Goal: Browse casually: Explore the website without a specific task or goal

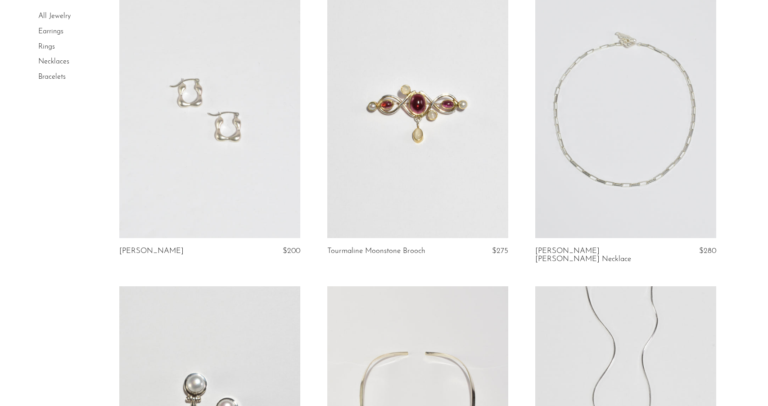
scroll to position [2781, 0]
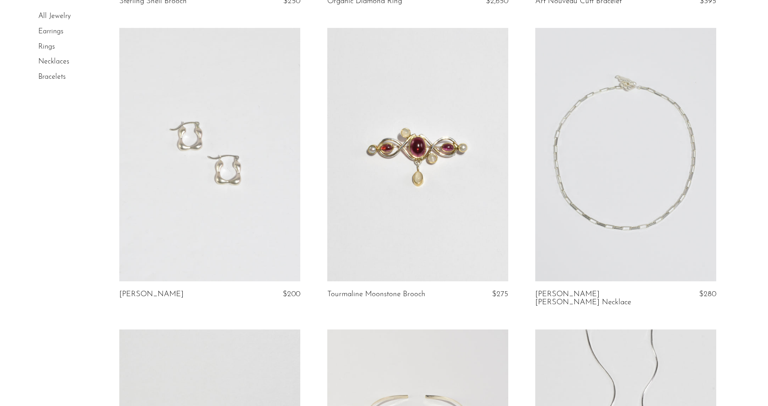
click at [616, 120] on link at bounding box center [625, 154] width 181 height 253
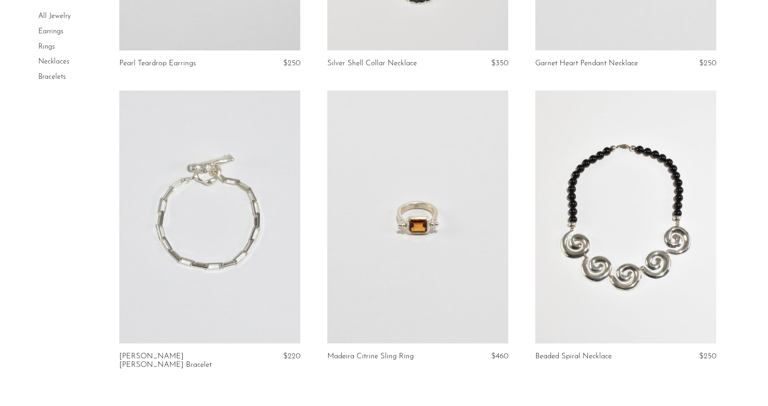
scroll to position [3331, 0]
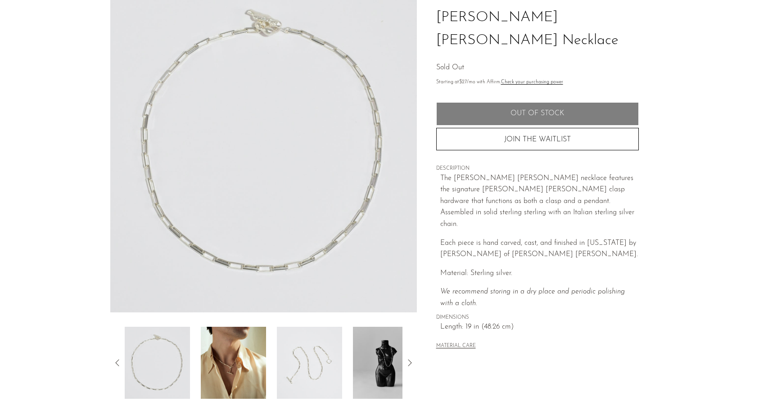
scroll to position [154, 0]
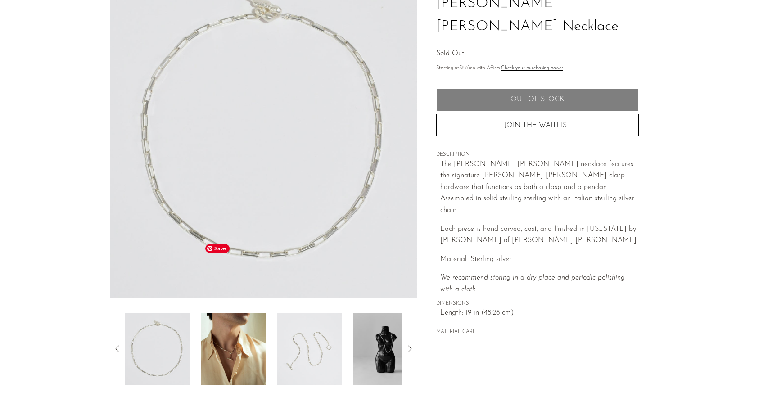
click at [233, 313] on img at bounding box center [233, 349] width 65 height 72
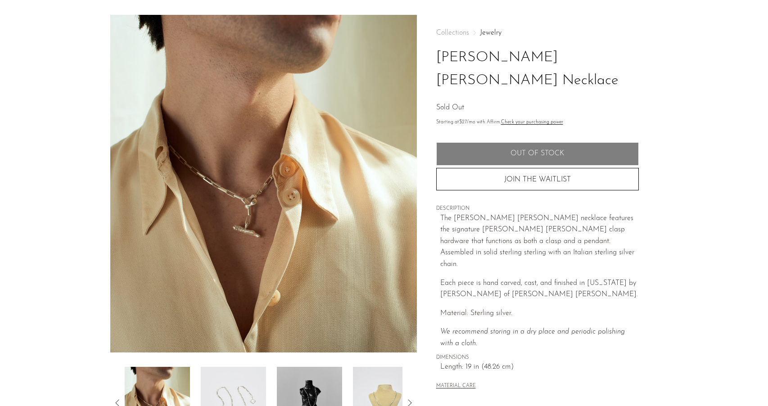
scroll to position [104, 0]
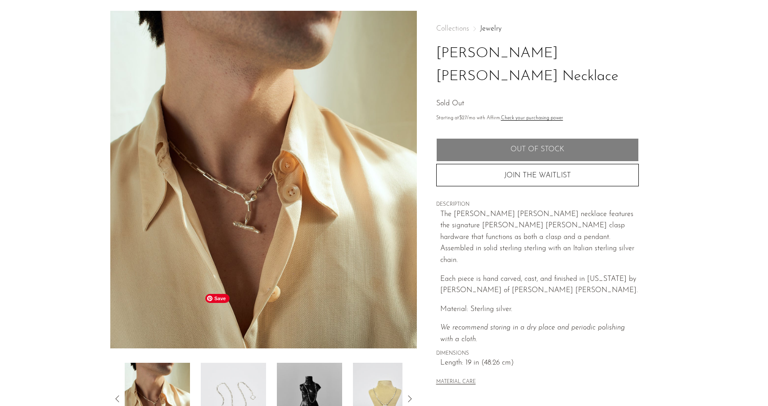
click at [233, 363] on img at bounding box center [233, 399] width 65 height 72
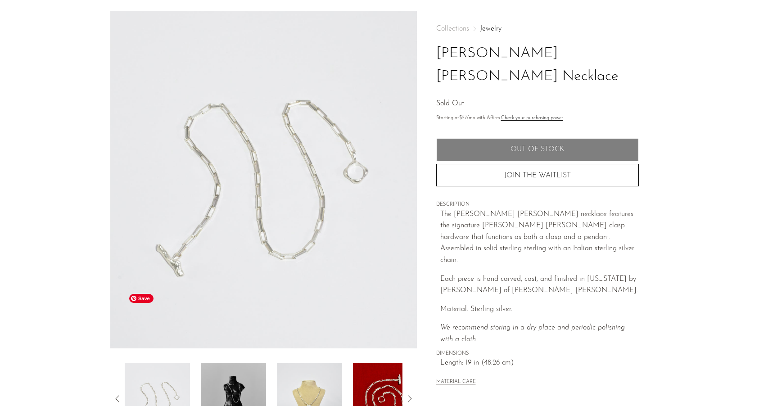
click at [156, 363] on img at bounding box center [157, 399] width 65 height 72
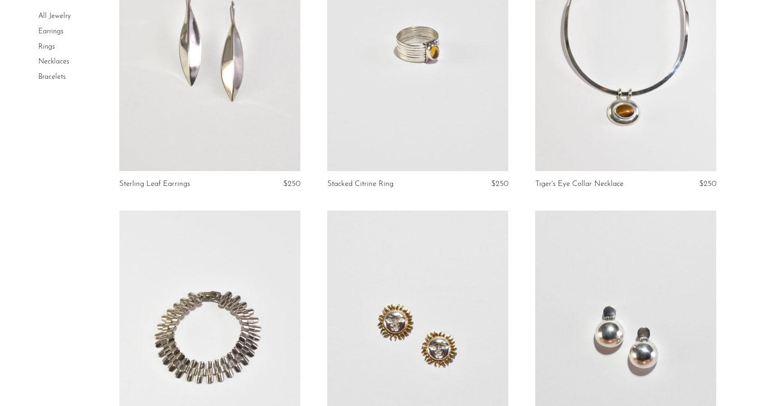
scroll to position [591, 0]
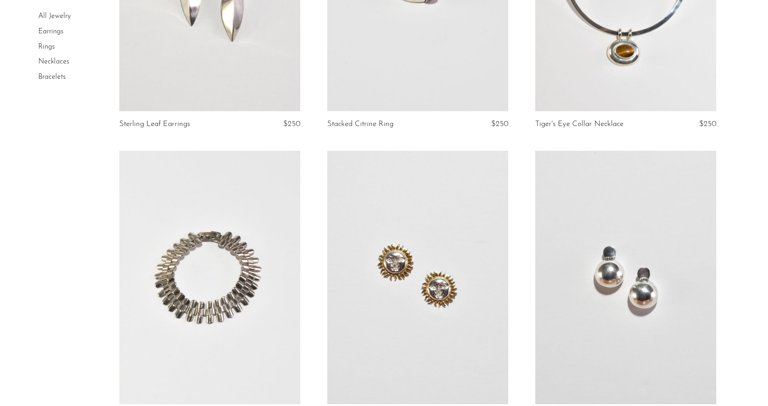
click at [600, 232] on link at bounding box center [625, 277] width 181 height 253
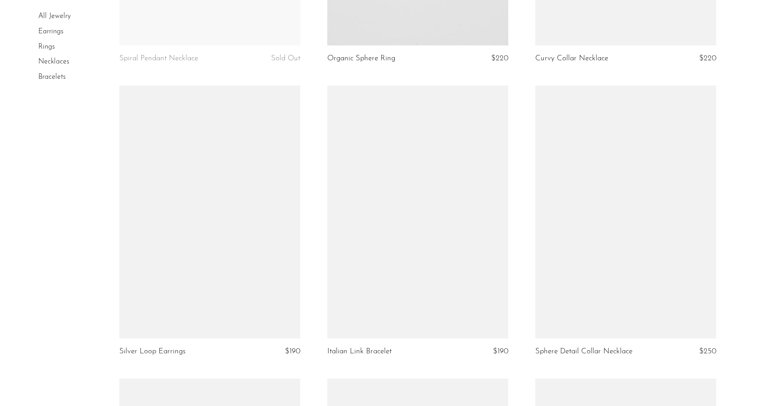
scroll to position [1566, 0]
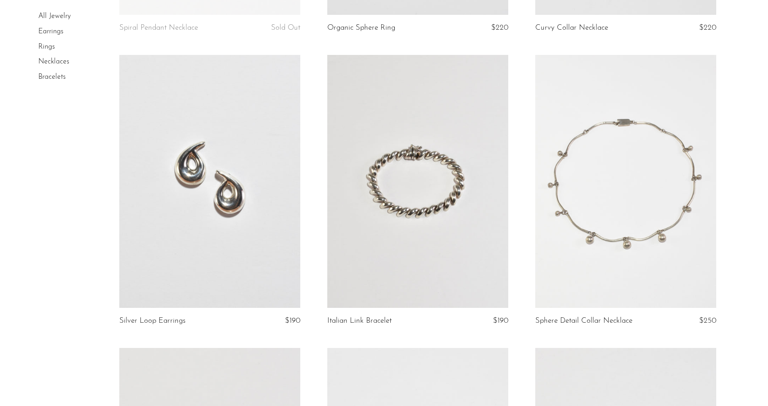
click at [404, 131] on link at bounding box center [417, 181] width 181 height 253
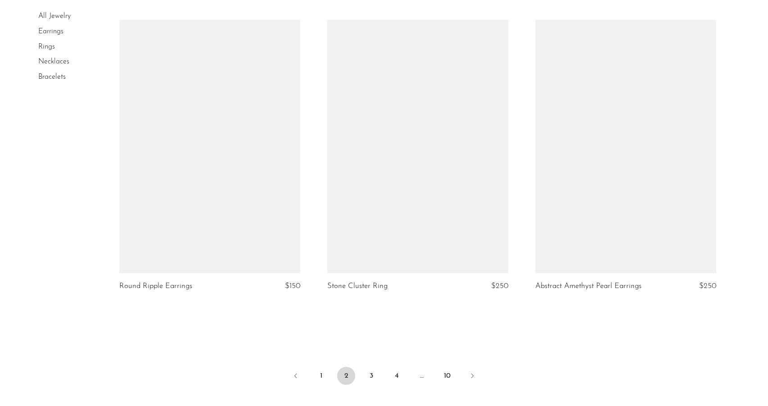
scroll to position [3390, 0]
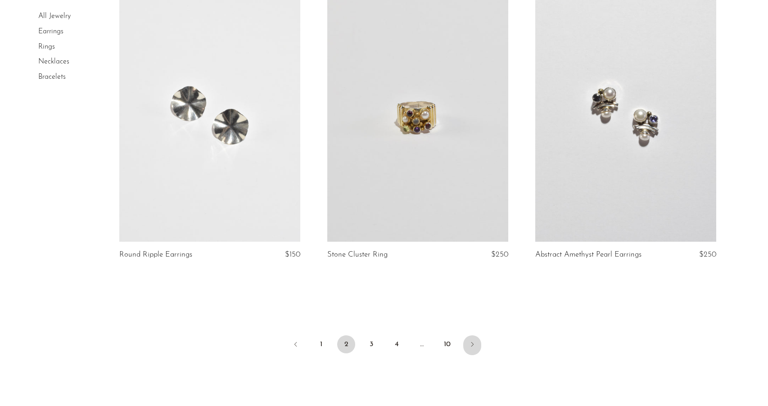
click at [473, 341] on icon "Next" at bounding box center [472, 344] width 7 height 7
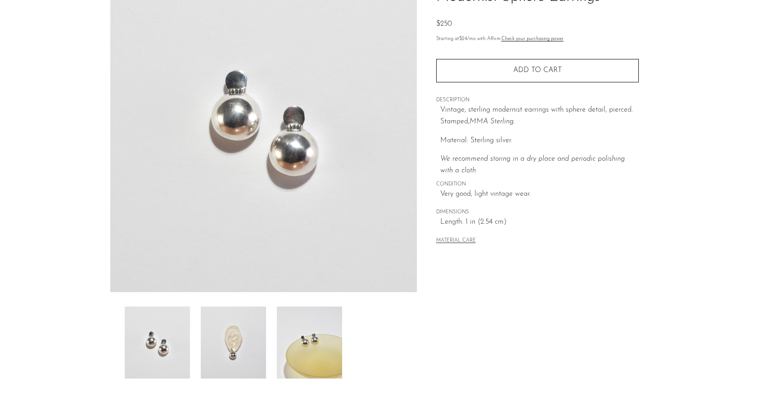
scroll to position [180, 0]
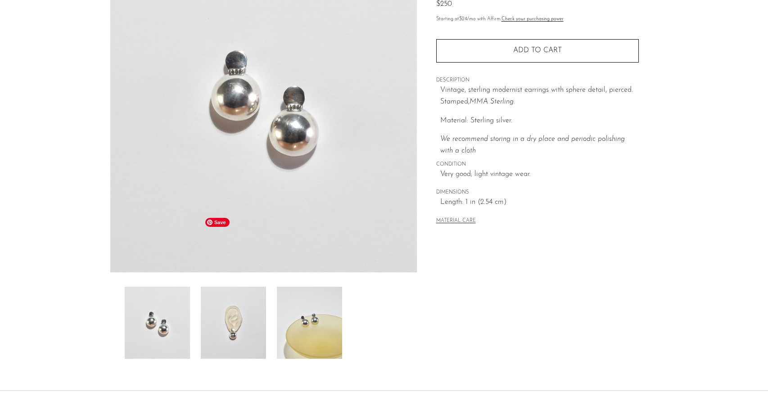
click at [232, 287] on img at bounding box center [233, 323] width 65 height 72
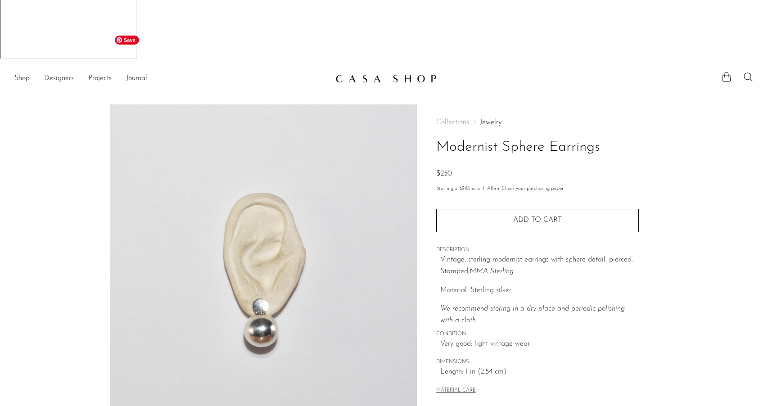
scroll to position [9, 0]
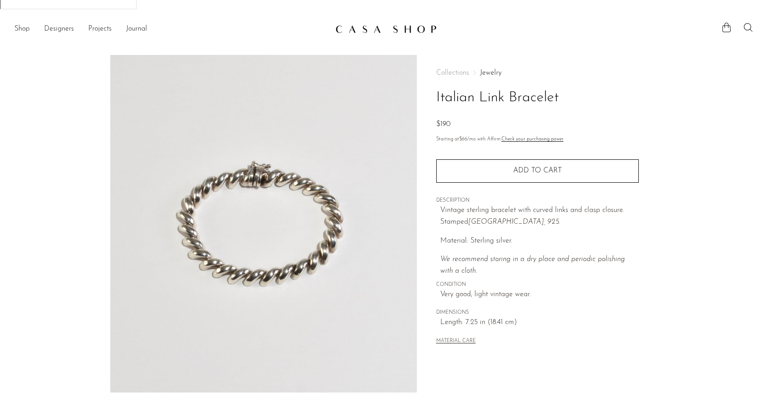
scroll to position [118, 0]
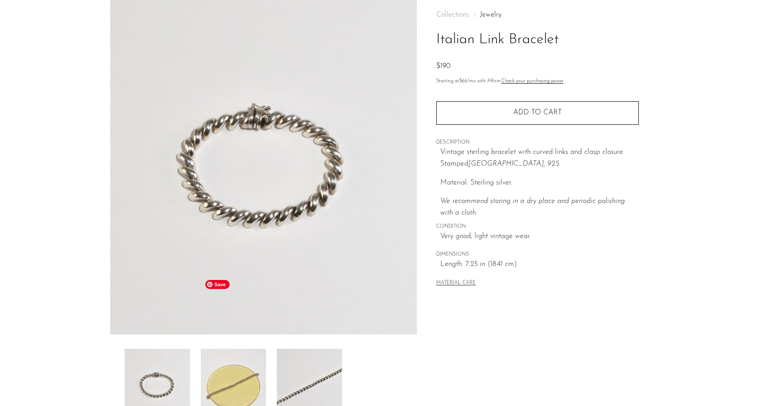
click at [242, 349] on img at bounding box center [233, 385] width 65 height 72
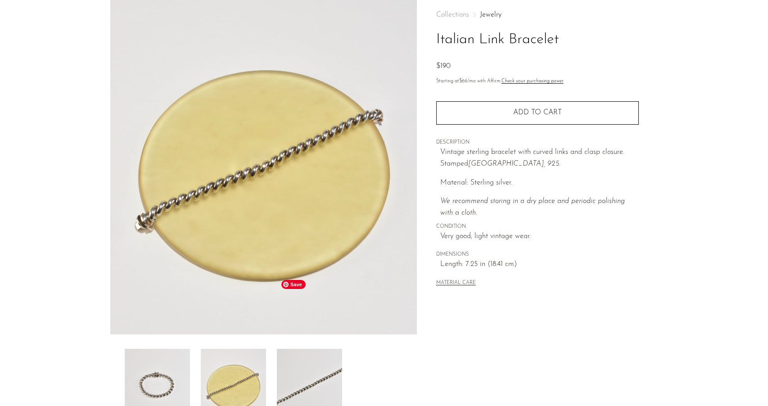
click at [307, 349] on img at bounding box center [309, 385] width 65 height 72
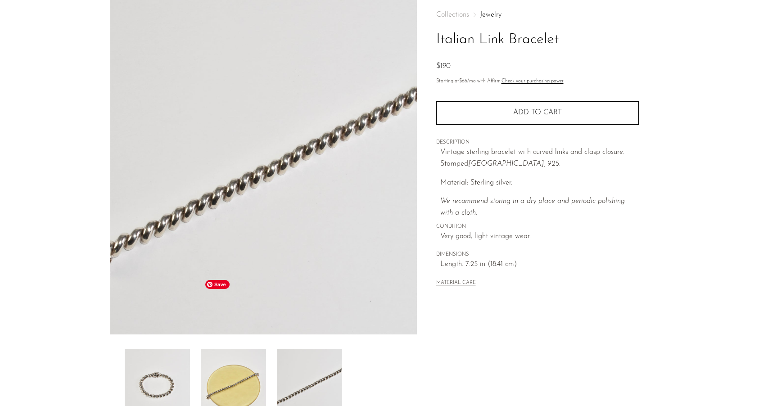
click at [224, 349] on img at bounding box center [233, 385] width 65 height 72
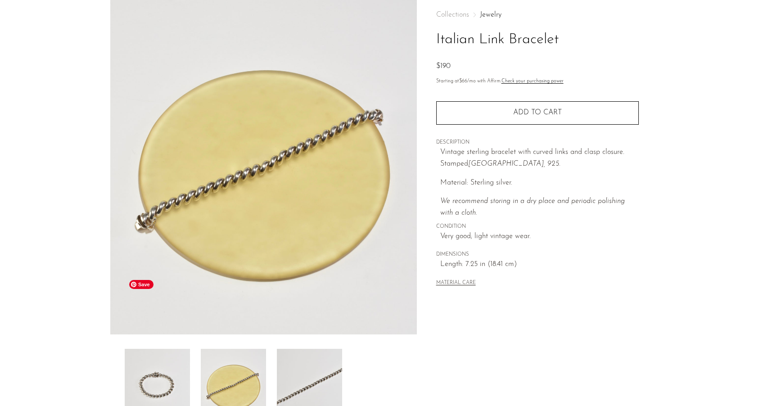
click at [159, 349] on img at bounding box center [157, 385] width 65 height 72
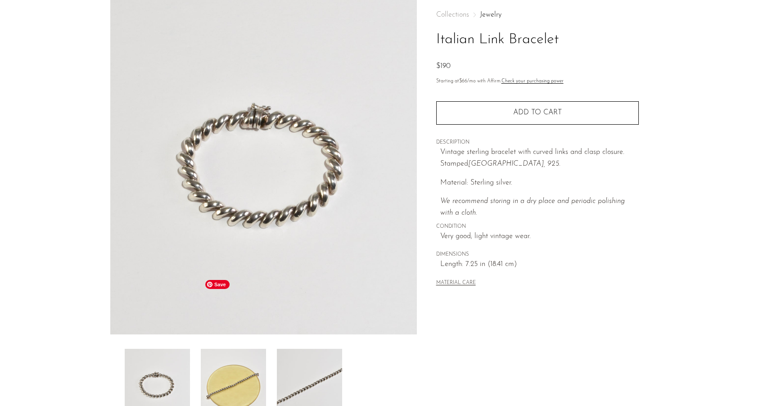
click at [225, 349] on img at bounding box center [233, 385] width 65 height 72
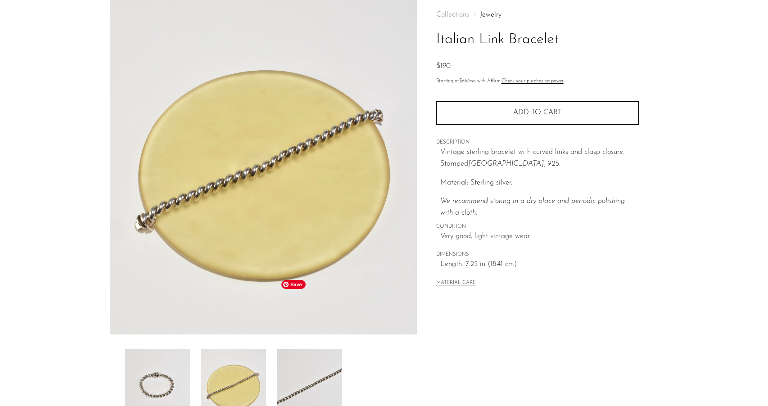
click at [303, 349] on img at bounding box center [309, 385] width 65 height 72
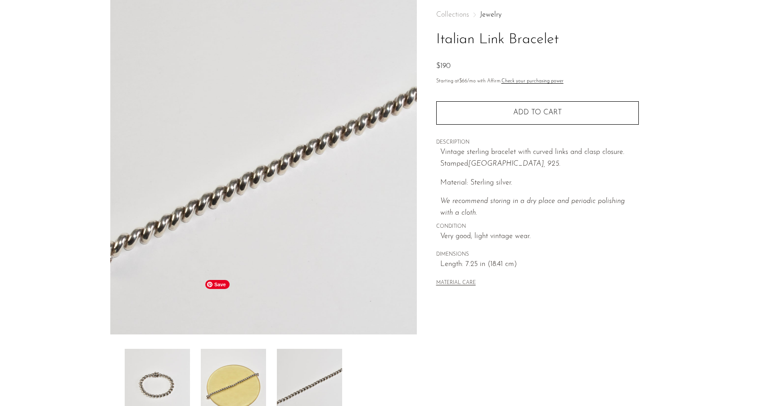
click at [225, 349] on img at bounding box center [233, 385] width 65 height 72
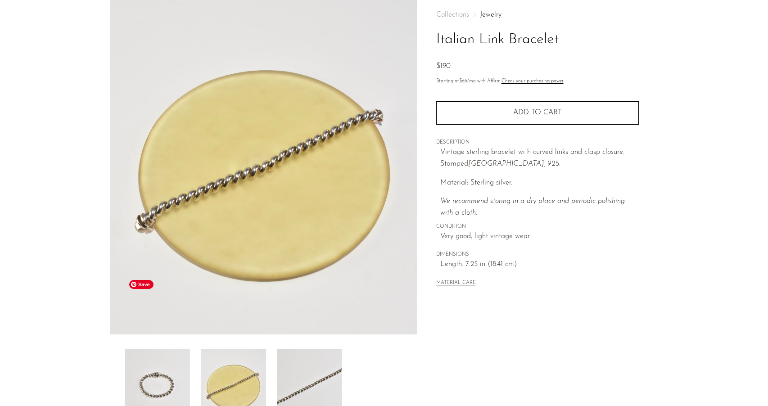
click at [165, 349] on img at bounding box center [157, 385] width 65 height 72
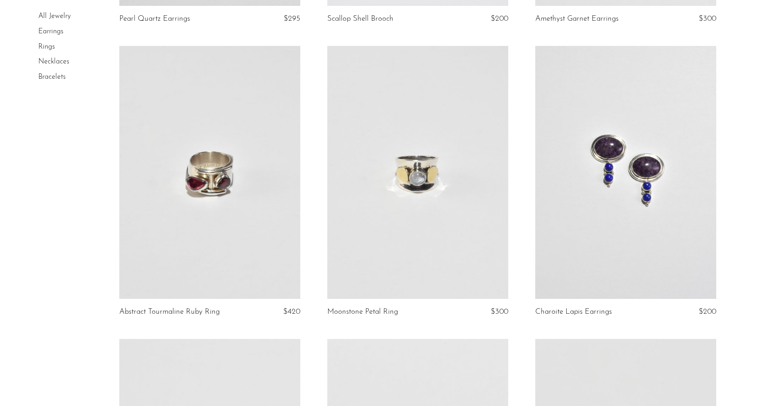
scroll to position [1840, 0]
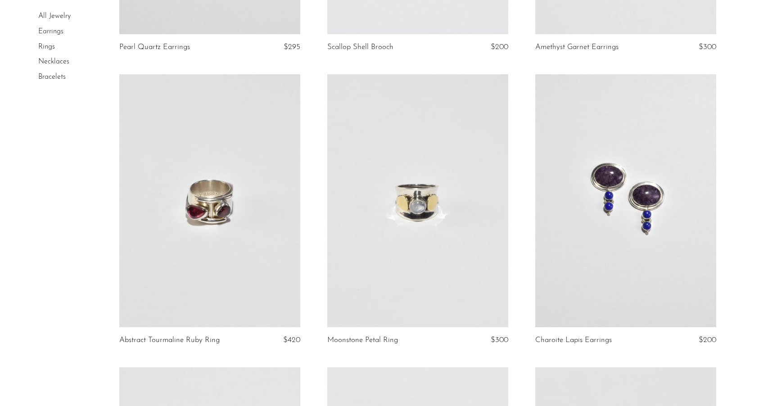
click at [421, 127] on link at bounding box center [417, 200] width 181 height 253
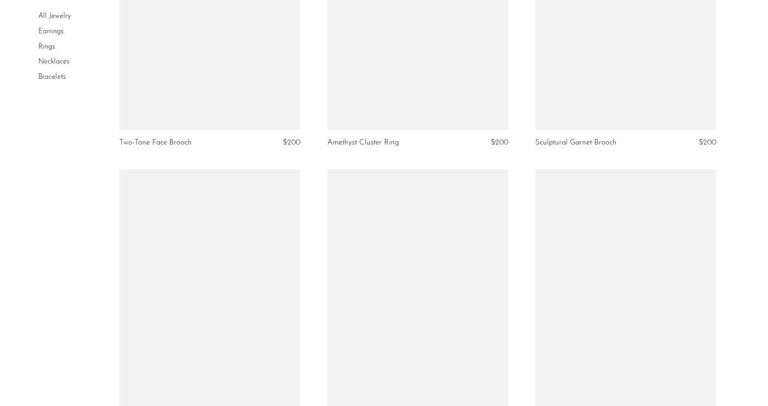
scroll to position [3213, 0]
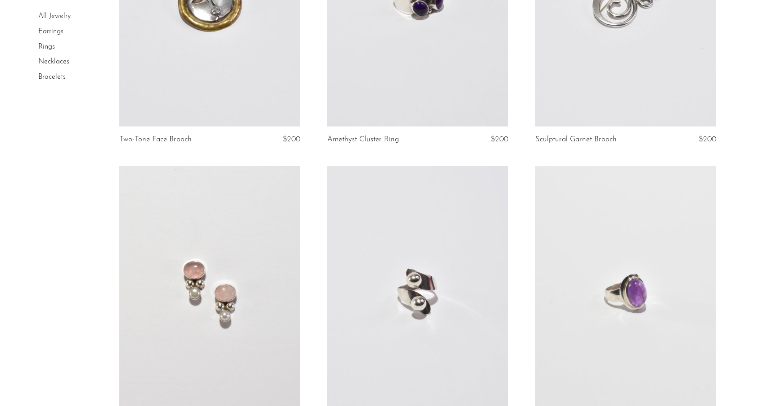
click at [397, 258] on link at bounding box center [417, 292] width 181 height 253
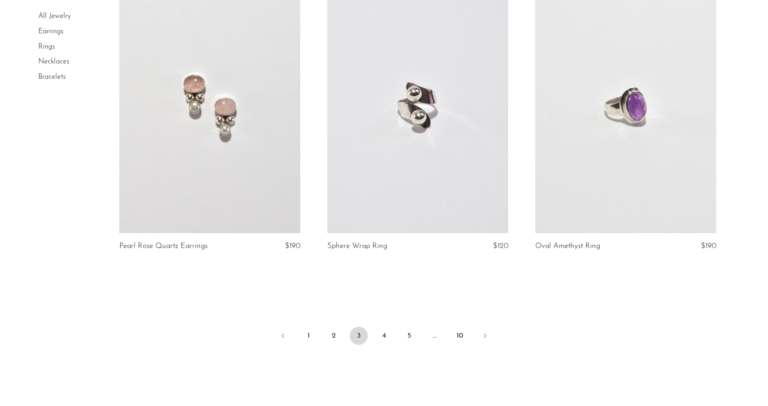
scroll to position [3402, 0]
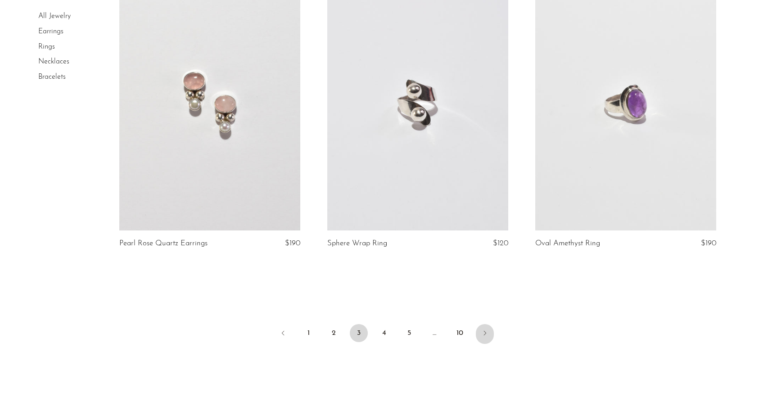
click at [486, 329] on icon "Next" at bounding box center [484, 332] width 7 height 7
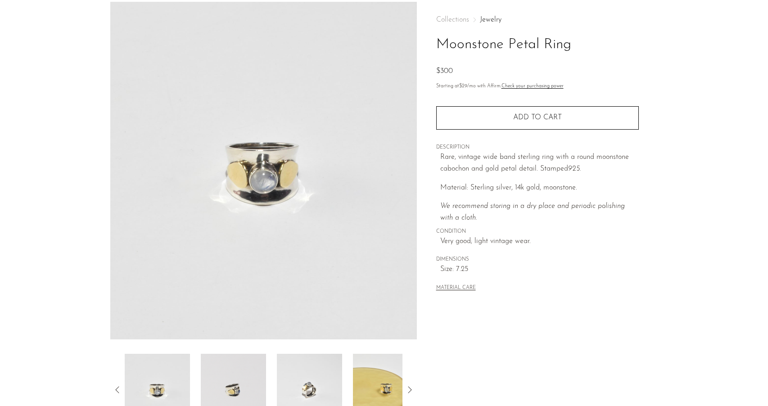
scroll to position [166, 0]
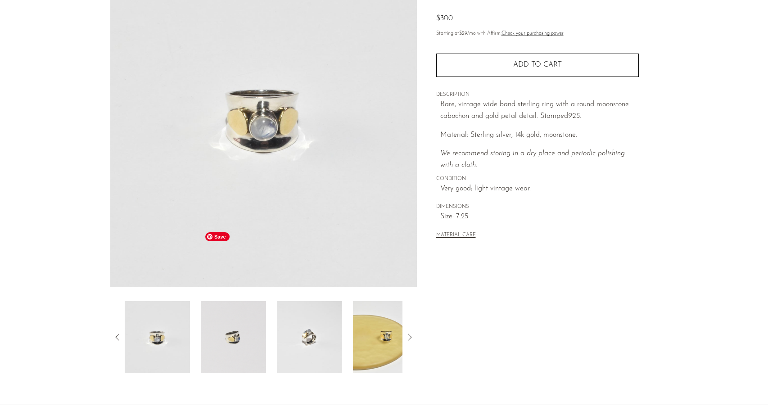
click at [244, 301] on img at bounding box center [233, 337] width 65 height 72
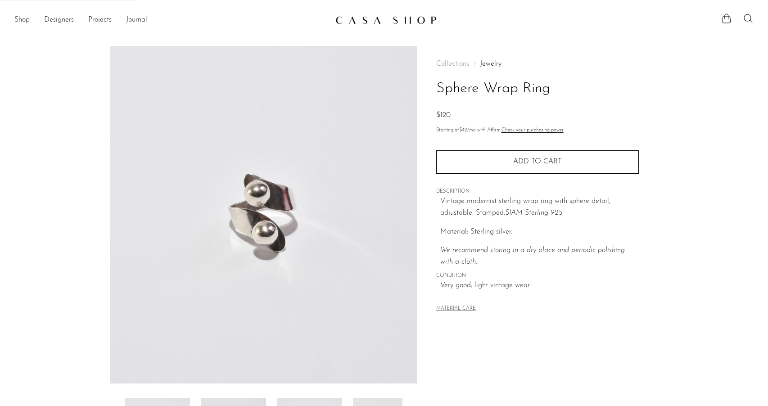
scroll to position [97, 0]
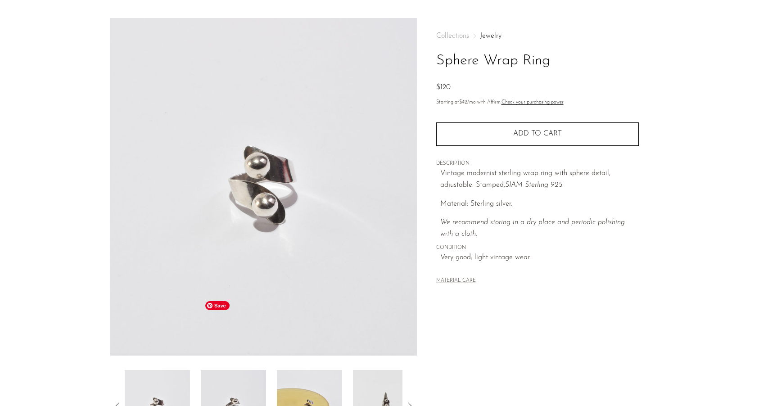
click at [216, 370] on img at bounding box center [233, 406] width 65 height 72
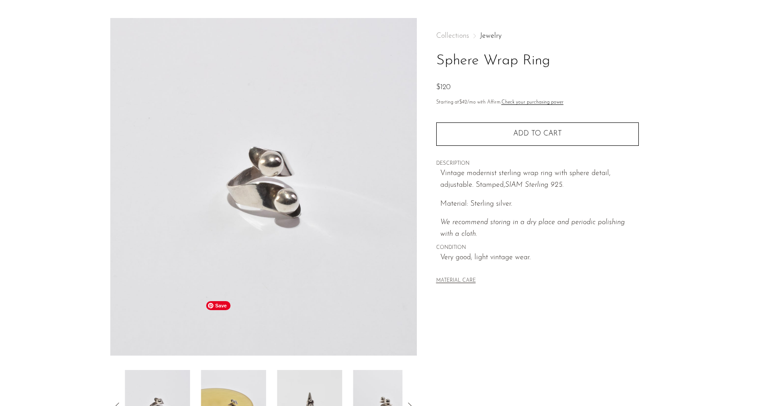
click at [246, 370] on img at bounding box center [233, 406] width 65 height 72
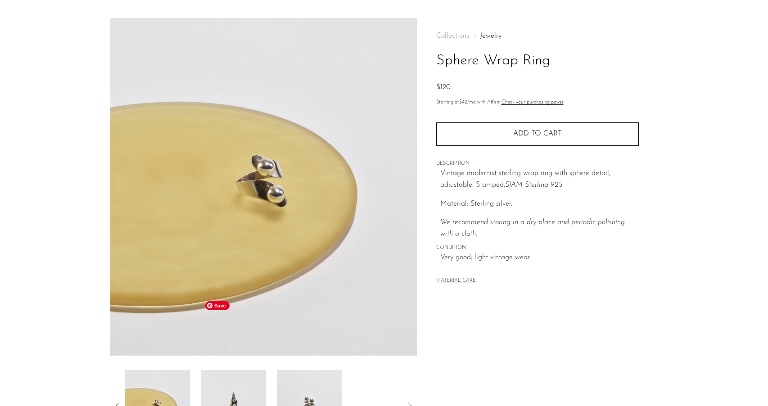
click at [246, 370] on img at bounding box center [233, 406] width 65 height 72
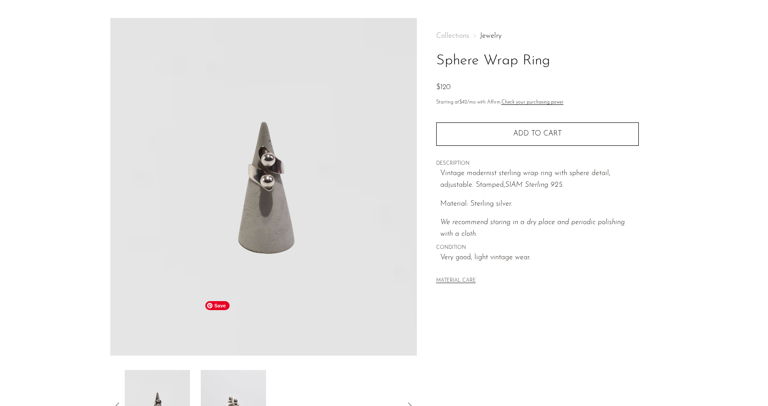
click at [248, 370] on img at bounding box center [233, 406] width 65 height 72
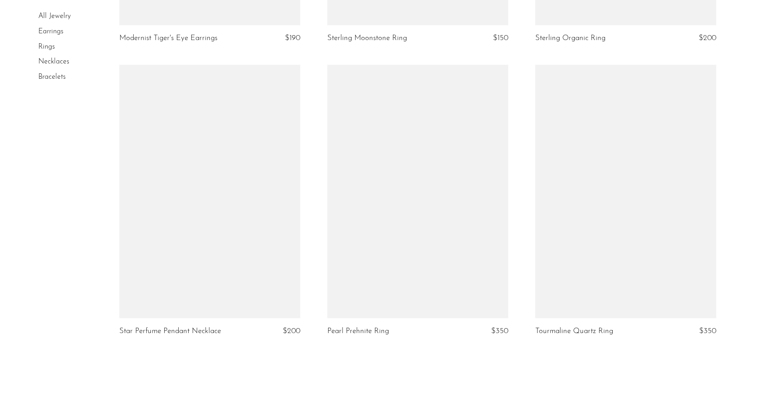
scroll to position [3402, 0]
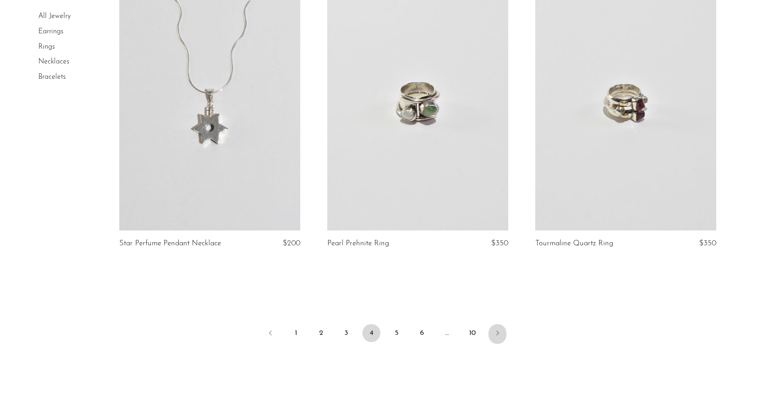
click at [498, 329] on icon "Next" at bounding box center [497, 332] width 7 height 7
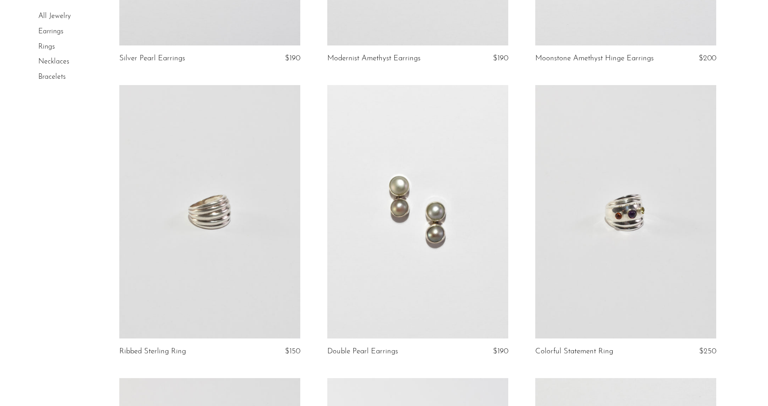
scroll to position [660, 0]
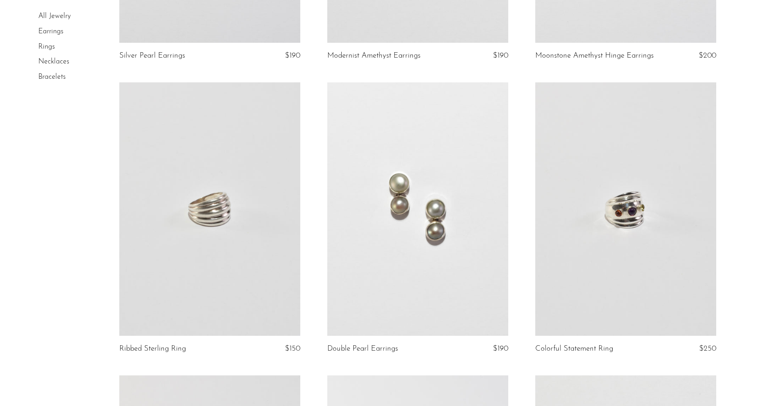
click at [196, 172] on link at bounding box center [209, 208] width 181 height 253
click at [439, 167] on link at bounding box center [417, 207] width 181 height 253
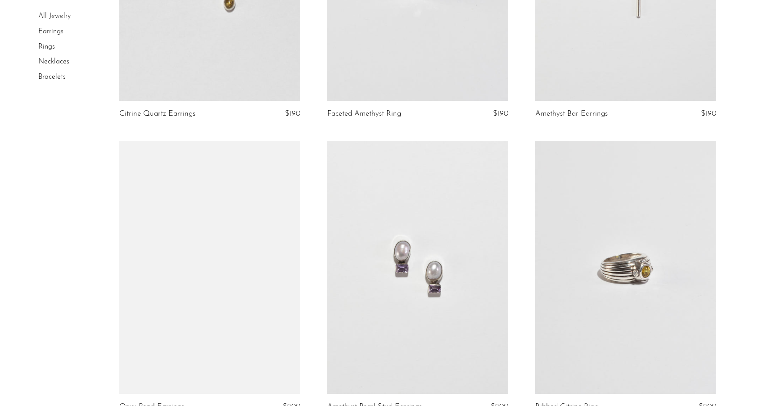
scroll to position [2069, 0]
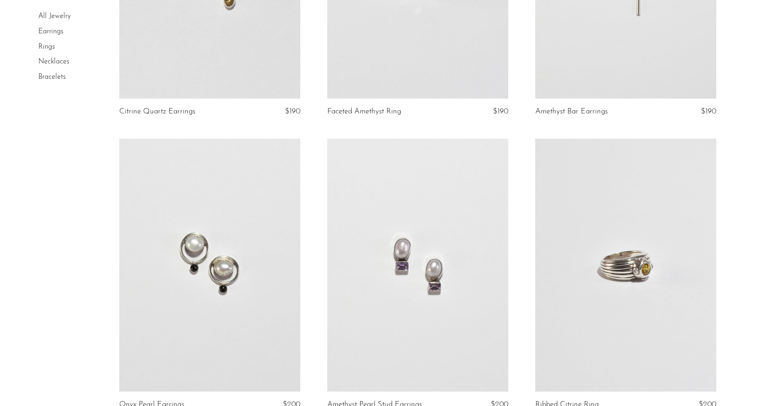
click at [216, 204] on link at bounding box center [209, 265] width 181 height 253
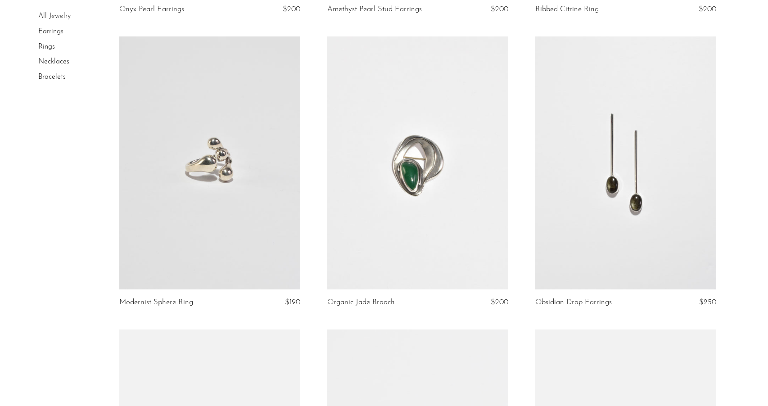
scroll to position [2466, 0]
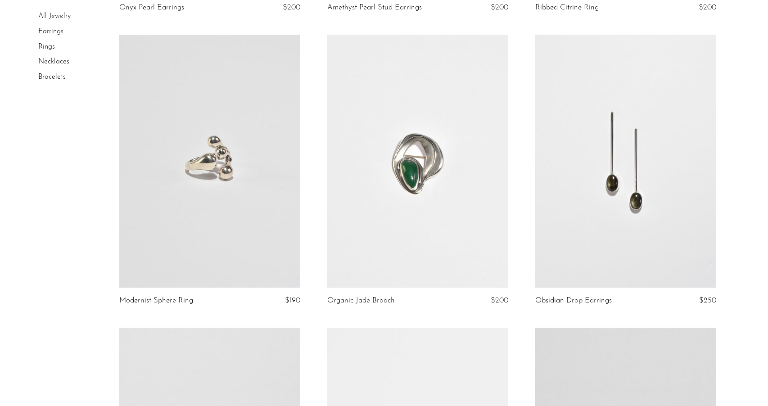
click at [586, 174] on link at bounding box center [625, 161] width 181 height 253
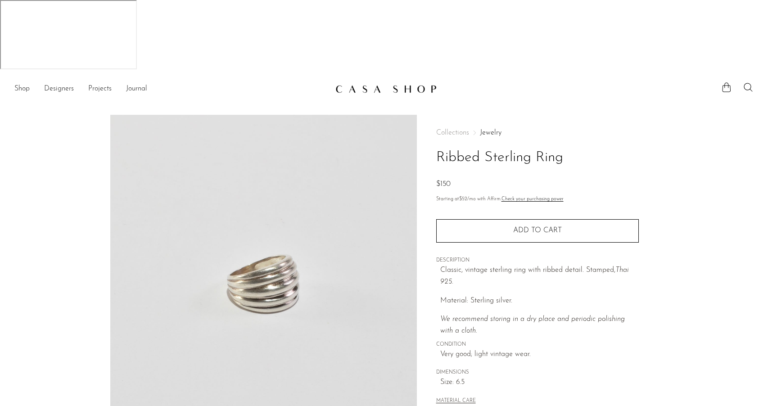
scroll to position [154, 0]
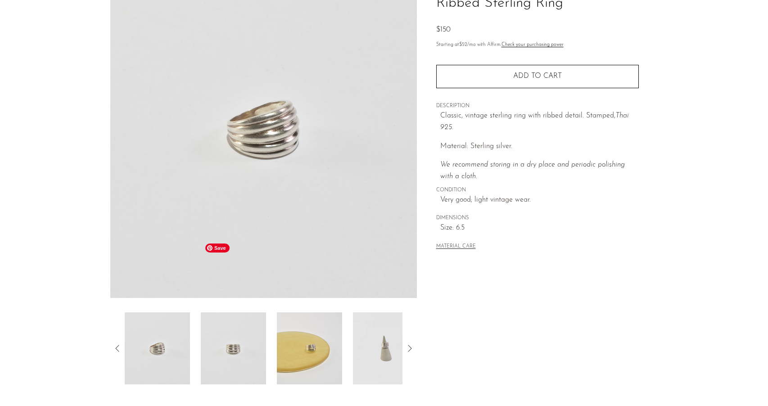
click at [241, 312] on img at bounding box center [233, 348] width 65 height 72
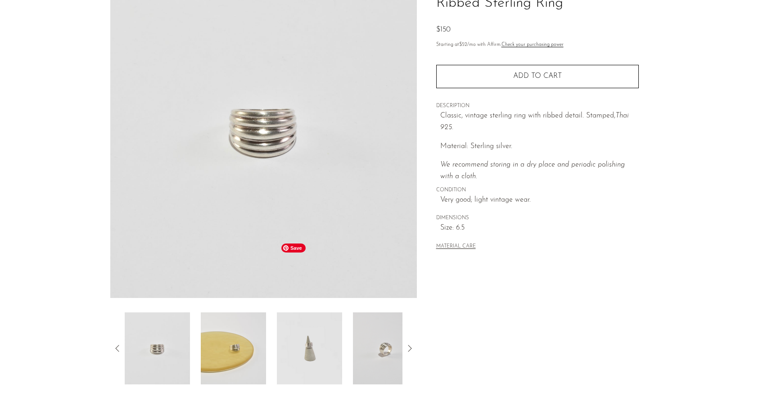
click at [307, 312] on img at bounding box center [309, 348] width 65 height 72
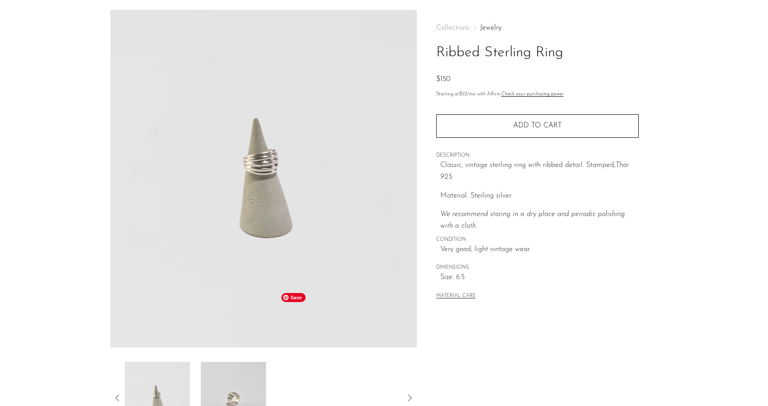
scroll to position [103, 0]
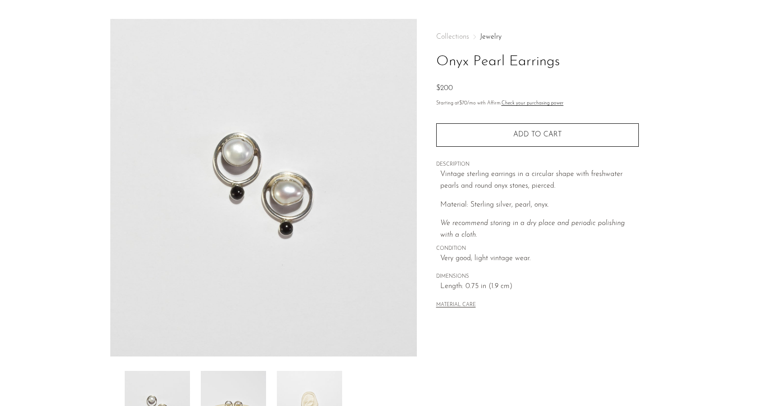
scroll to position [107, 0]
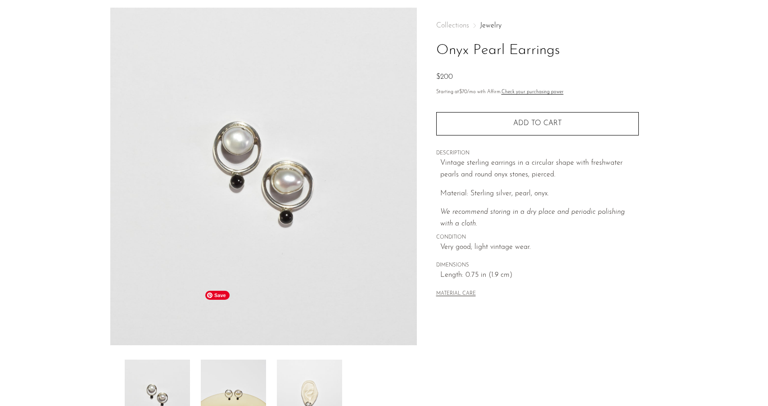
click at [233, 360] on img at bounding box center [233, 396] width 65 height 72
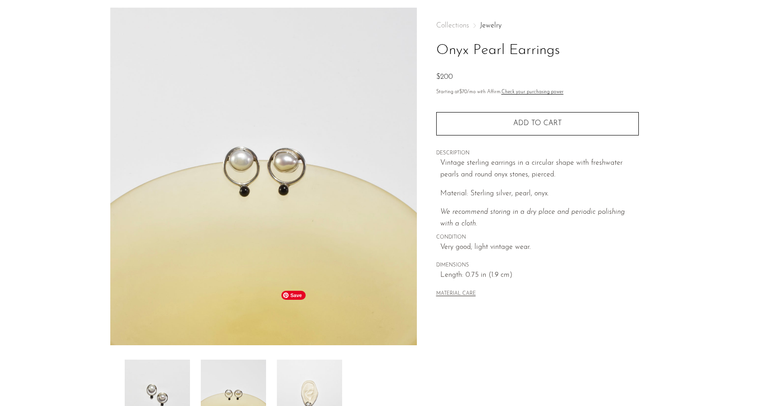
click at [298, 360] on img at bounding box center [309, 396] width 65 height 72
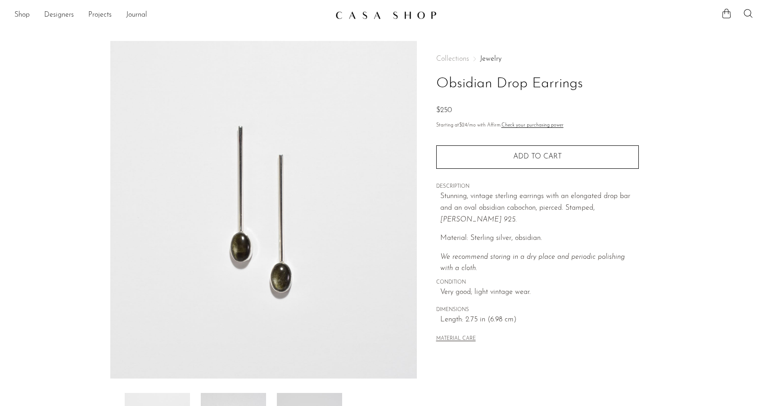
scroll to position [93, 0]
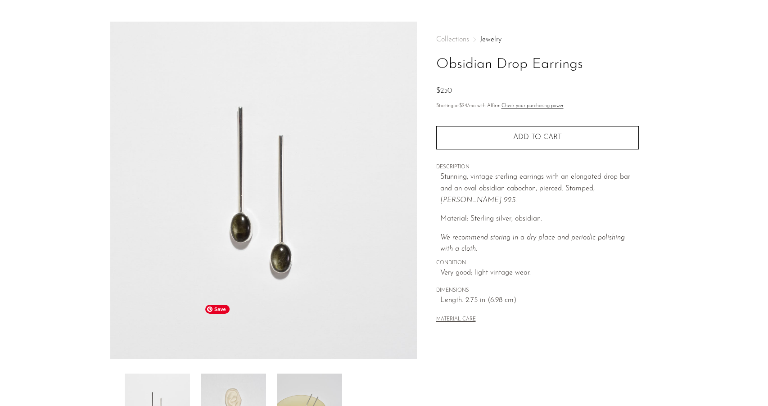
click at [230, 374] on img at bounding box center [233, 410] width 65 height 72
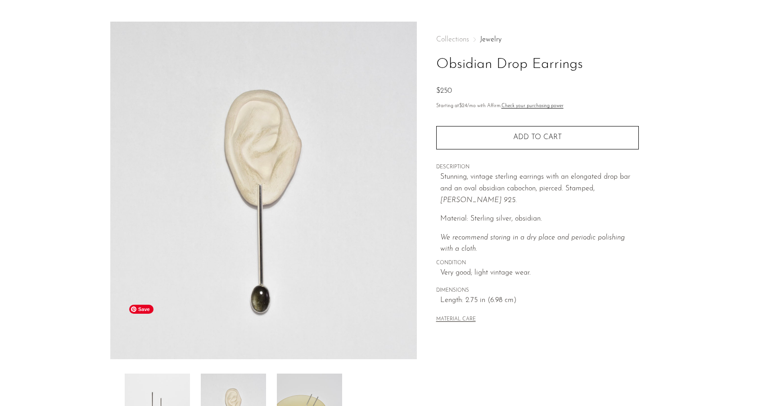
click at [155, 374] on img at bounding box center [157, 410] width 65 height 72
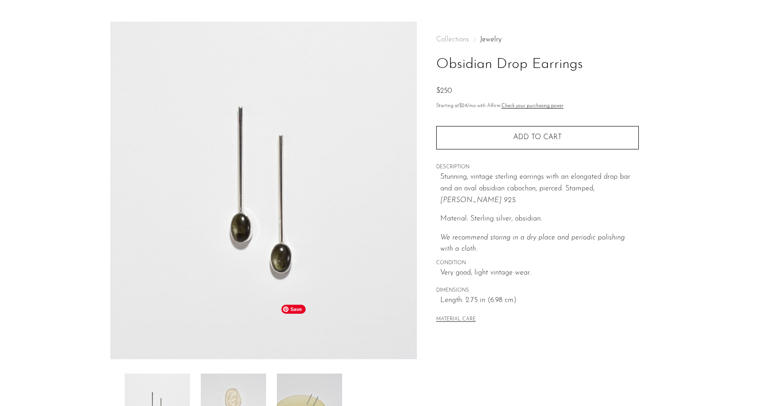
click at [305, 374] on img at bounding box center [309, 410] width 65 height 72
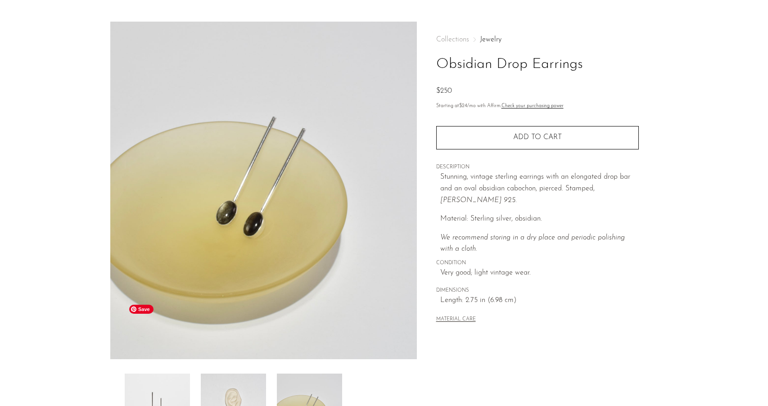
click at [157, 374] on img at bounding box center [157, 410] width 65 height 72
